Goal: Task Accomplishment & Management: Use online tool/utility

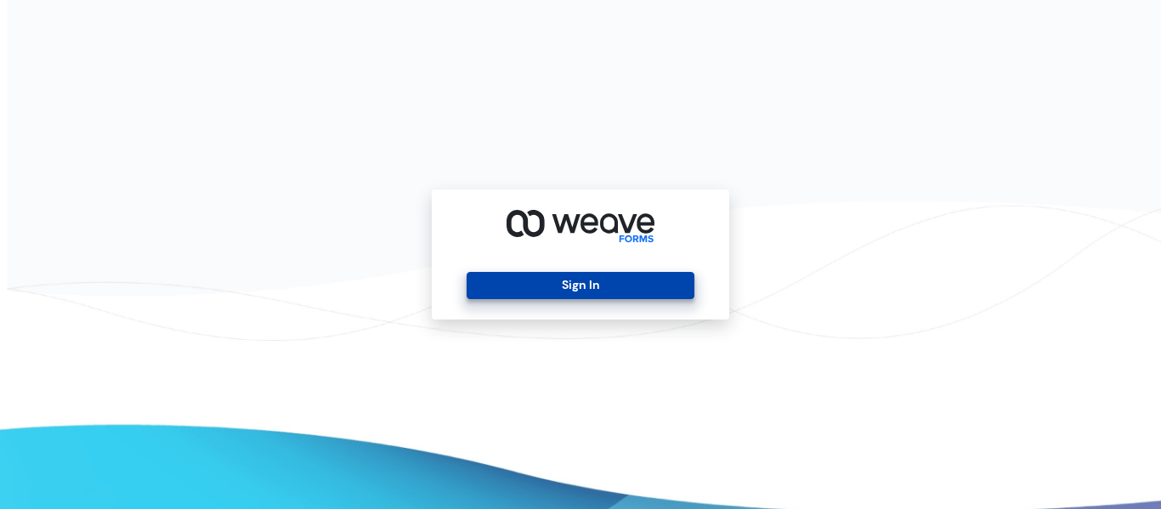
click at [531, 286] on button "Sign In" at bounding box center [580, 285] width 227 height 27
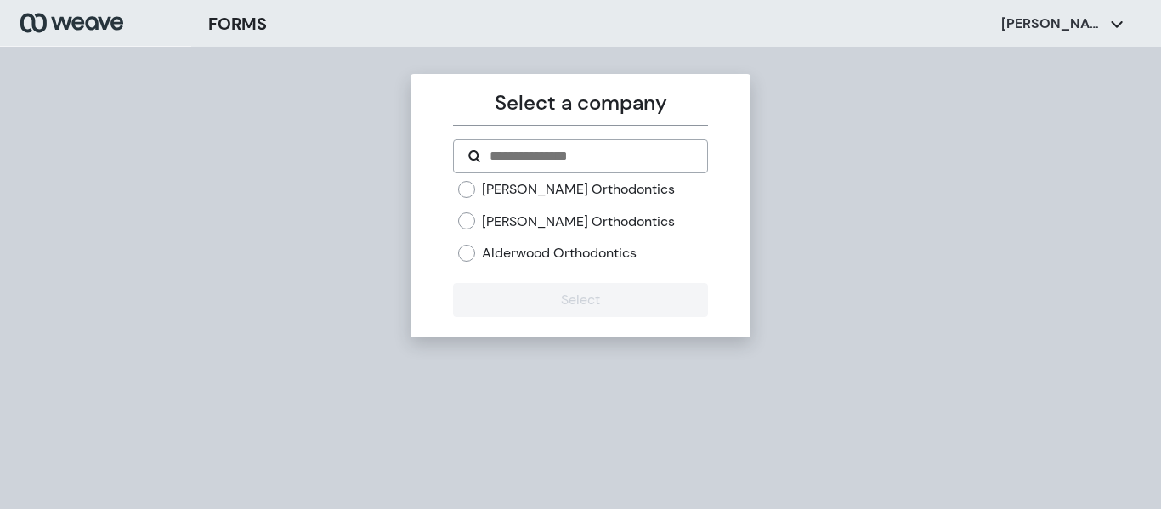
click at [479, 223] on div "[PERSON_NAME] Orthodontics" at bounding box center [582, 221] width 249 height 19
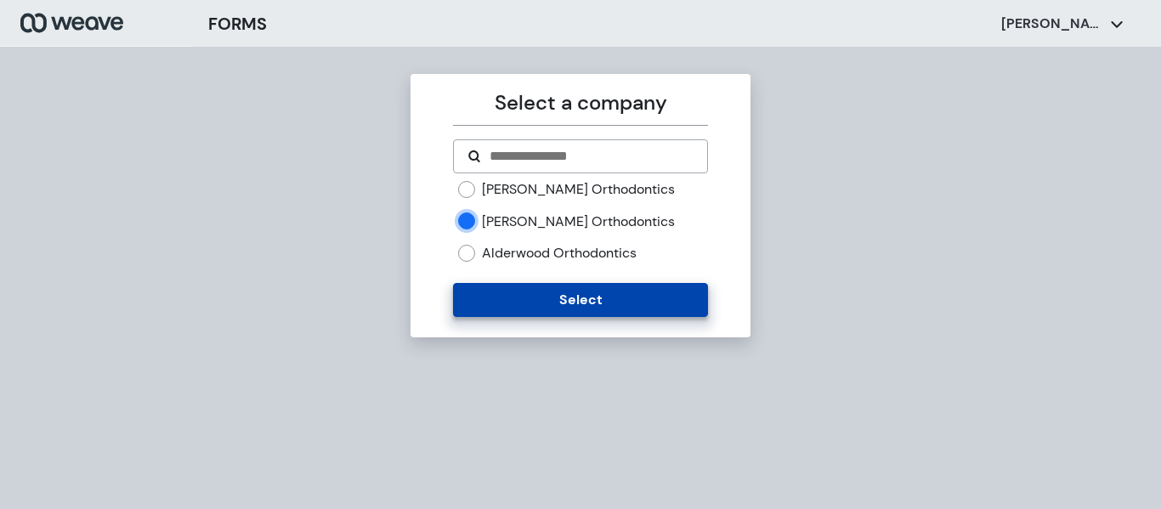
click at [524, 308] on button "Select" at bounding box center [580, 300] width 254 height 34
